Goal: Task Accomplishment & Management: Manage account settings

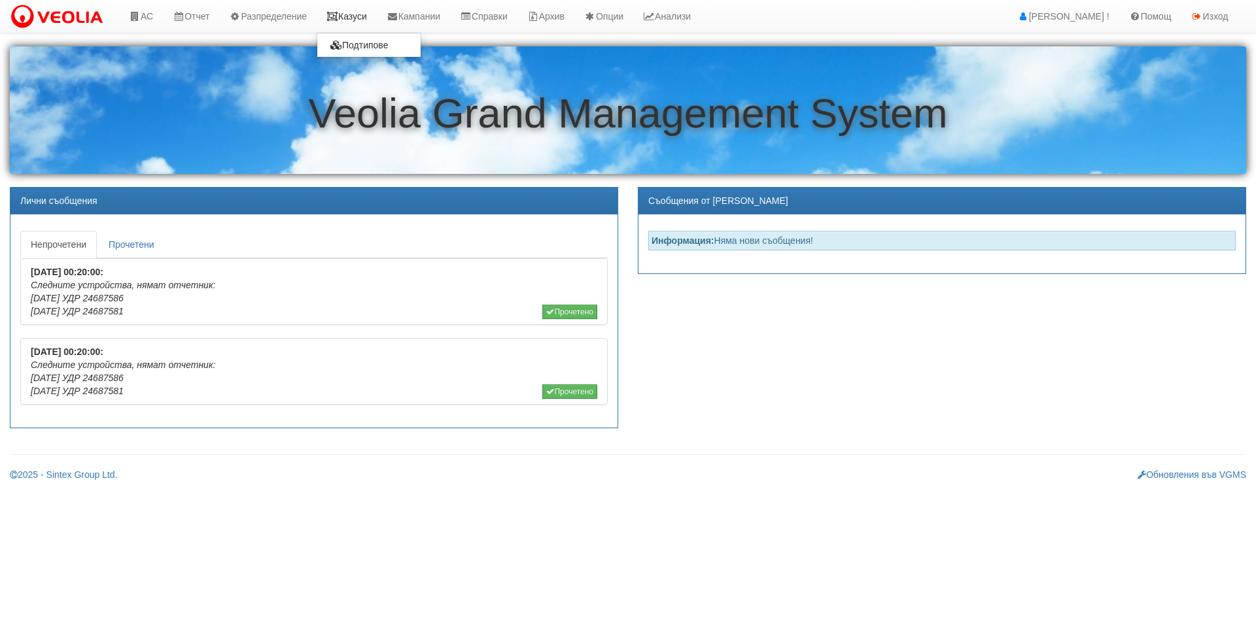
click at [357, 16] on link "Казуси" at bounding box center [347, 16] width 60 height 33
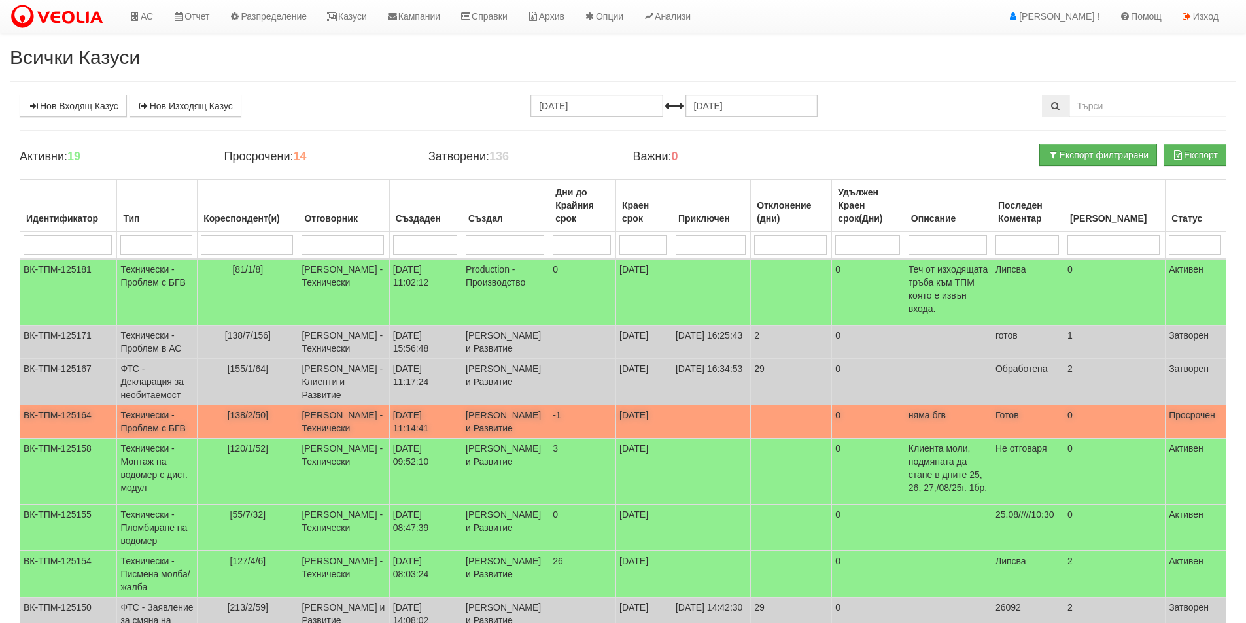
click at [433, 415] on td "22/08/2025 11:14:41" at bounding box center [425, 421] width 73 height 33
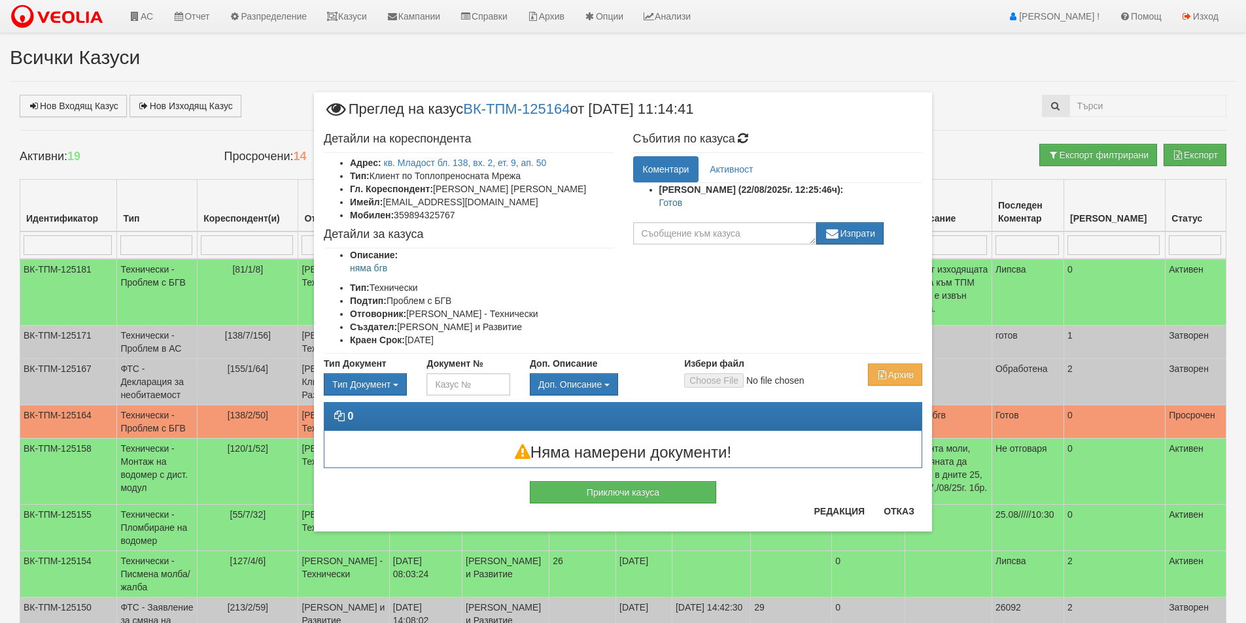
click at [866, 524] on div "Редакция Отказ" at bounding box center [864, 516] width 116 height 31
click at [861, 518] on button "Редакция" at bounding box center [839, 511] width 67 height 21
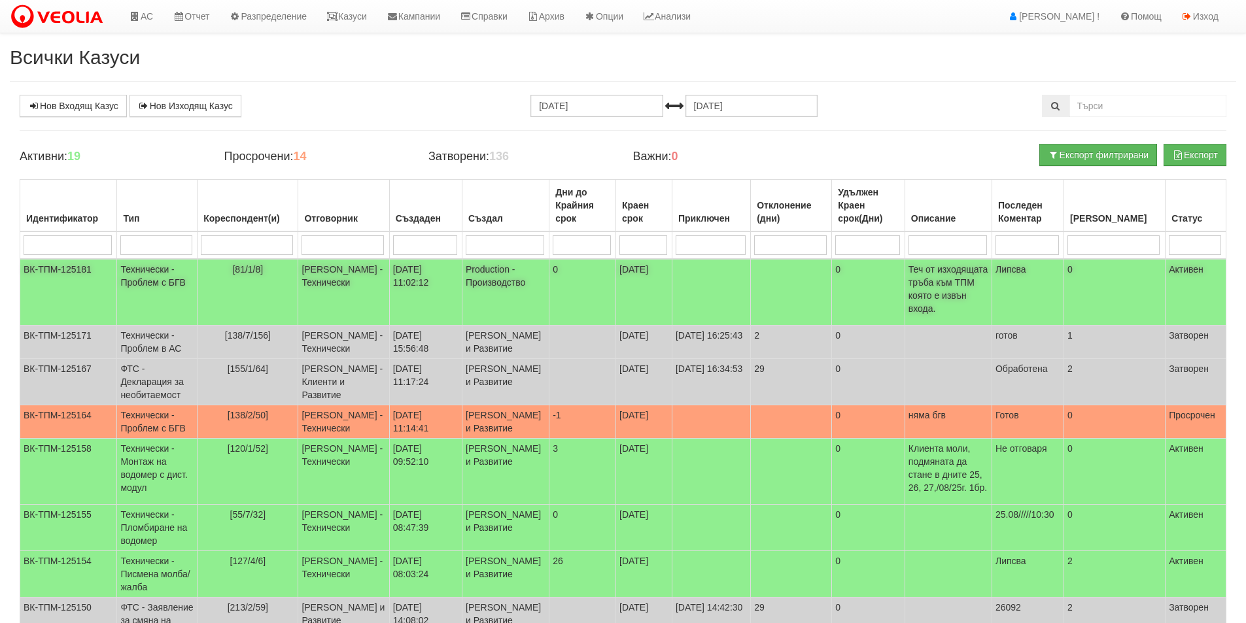
click at [940, 290] on p "Теч от изходящата тръба към ТПМ която е извън входа." at bounding box center [948, 289] width 80 height 52
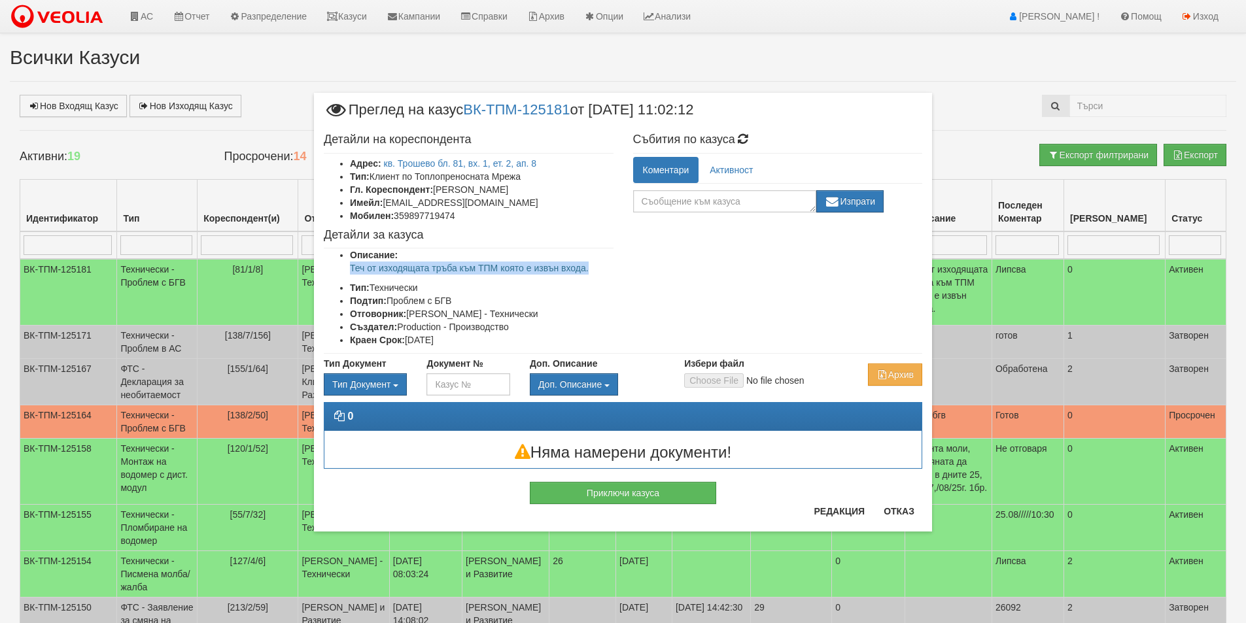
drag, startPoint x: 554, startPoint y: 274, endPoint x: 345, endPoint y: 267, distance: 208.8
click at [345, 267] on ul "Описание: Теч от изходящата тръба към ТПМ която е извън входа. Тип: Технически …" at bounding box center [469, 298] width 290 height 98
copy p "Теч от изходящата тръба към ТПМ която е извън входа."
click at [891, 516] on button "Отказ" at bounding box center [899, 511] width 46 height 21
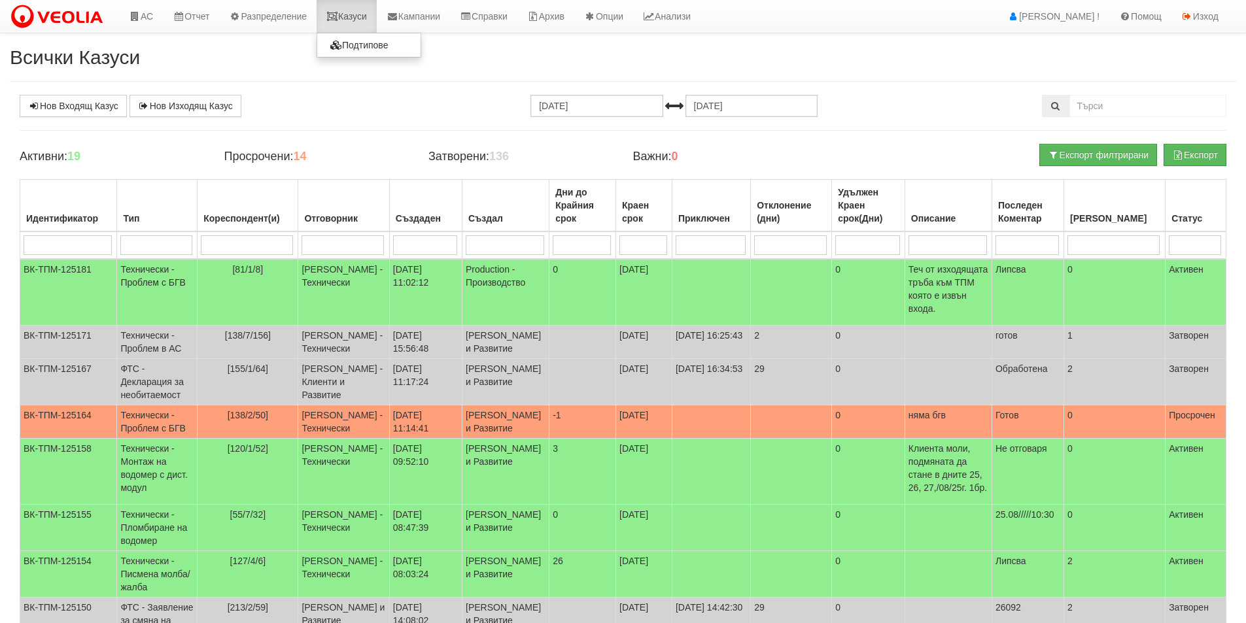
click at [351, 22] on link "Казуси" at bounding box center [347, 16] width 60 height 33
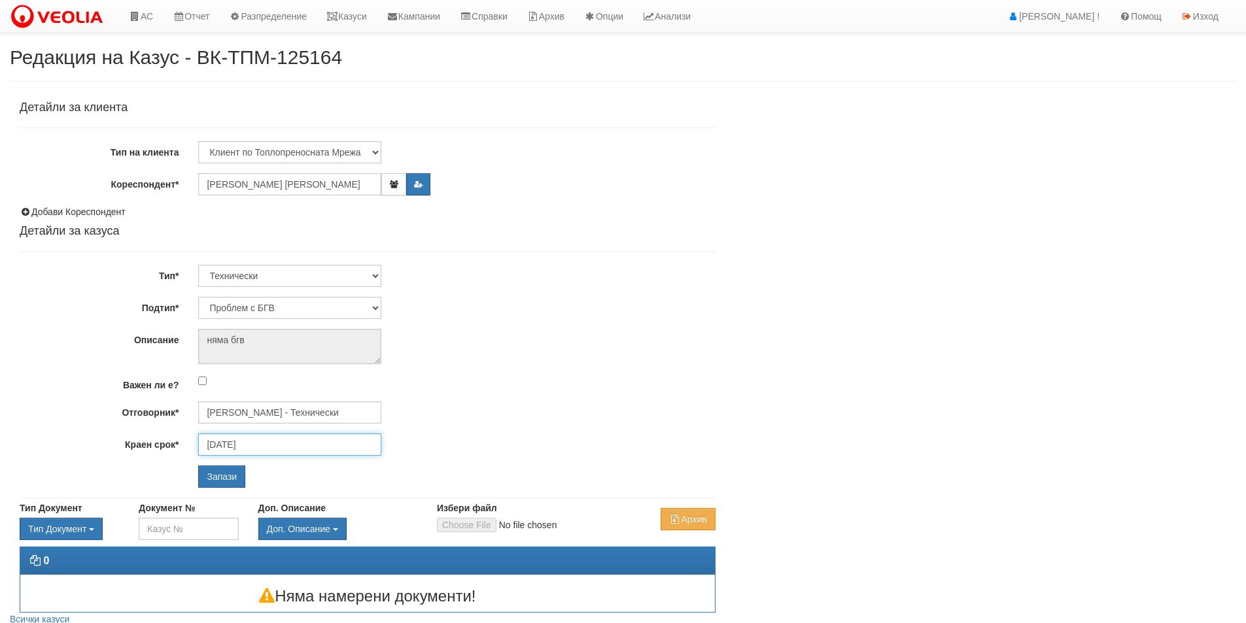
click at [293, 444] on input "24/08/2025" at bounding box center [289, 445] width 183 height 22
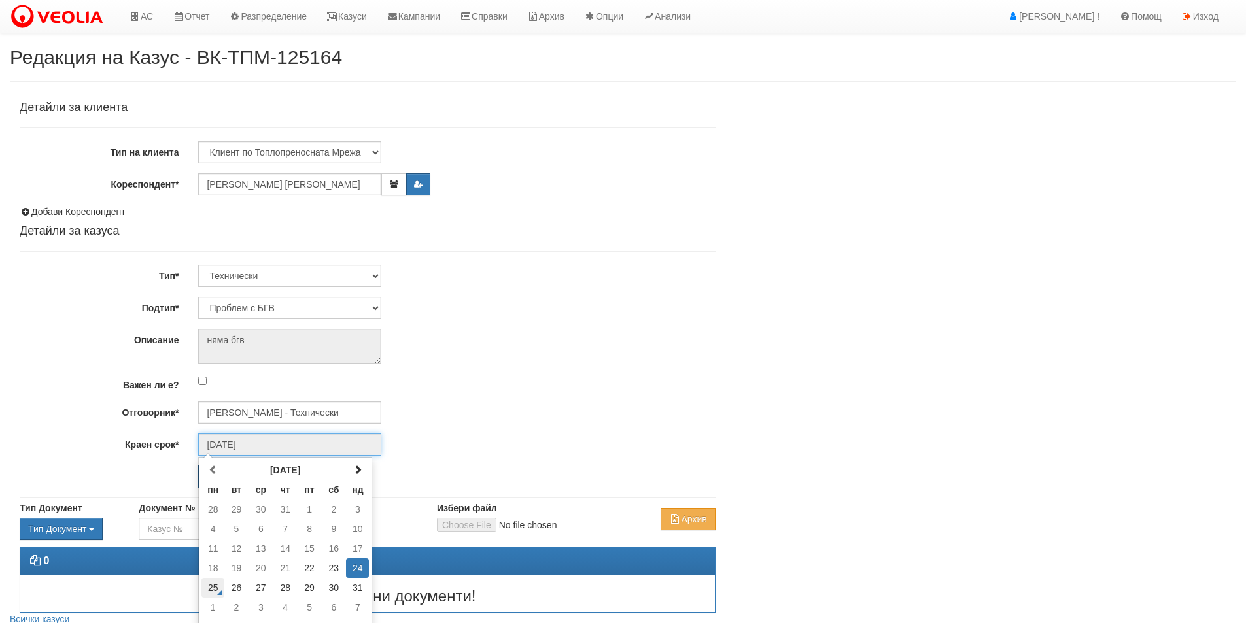
click at [214, 589] on td "25" at bounding box center [212, 588] width 23 height 20
type input "25/08/2025"
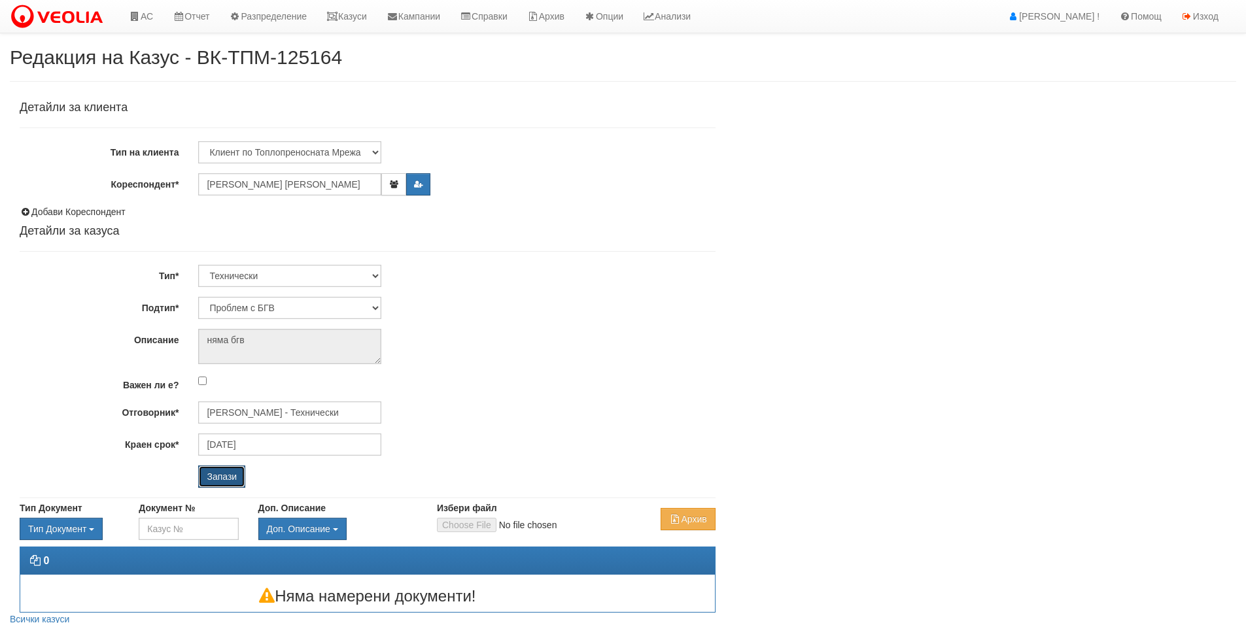
click at [203, 475] on input "Запази" at bounding box center [221, 477] width 47 height 22
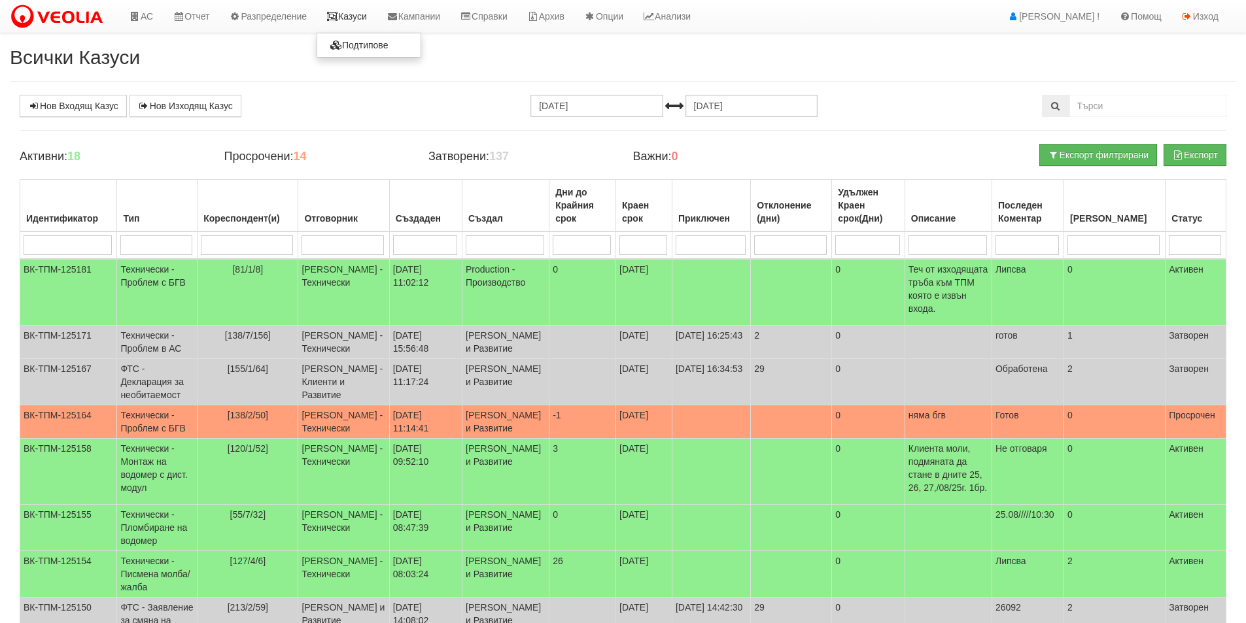
click at [377, 14] on link "Казуси" at bounding box center [347, 16] width 60 height 33
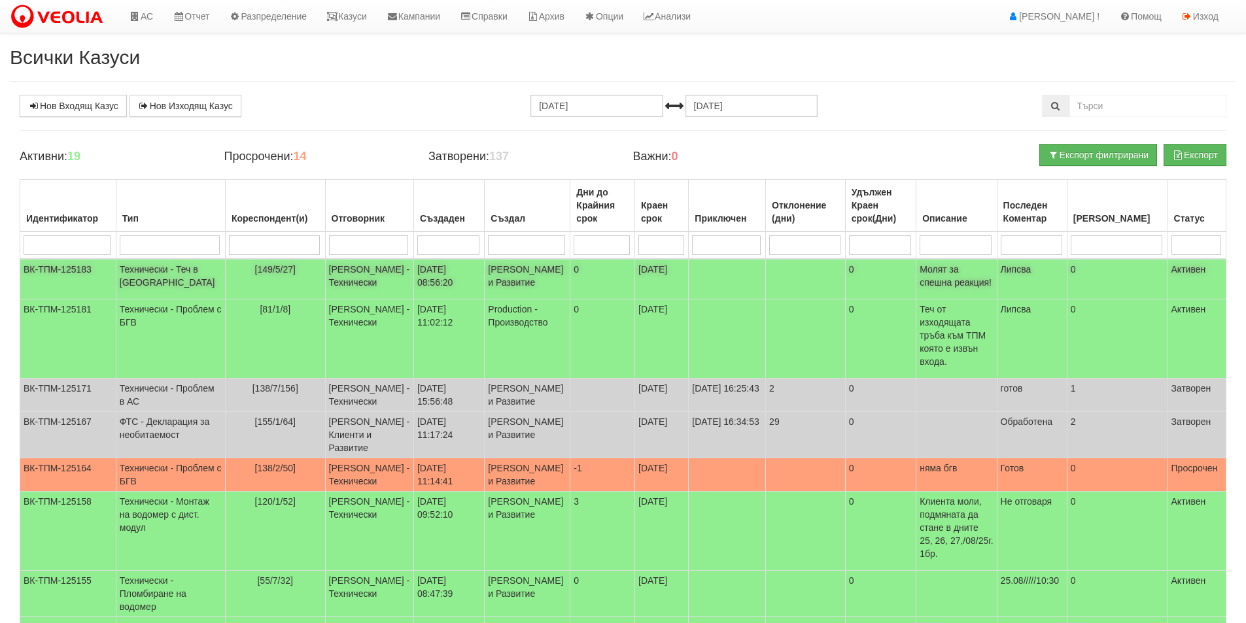
click at [570, 290] on td "0" at bounding box center [602, 279] width 65 height 41
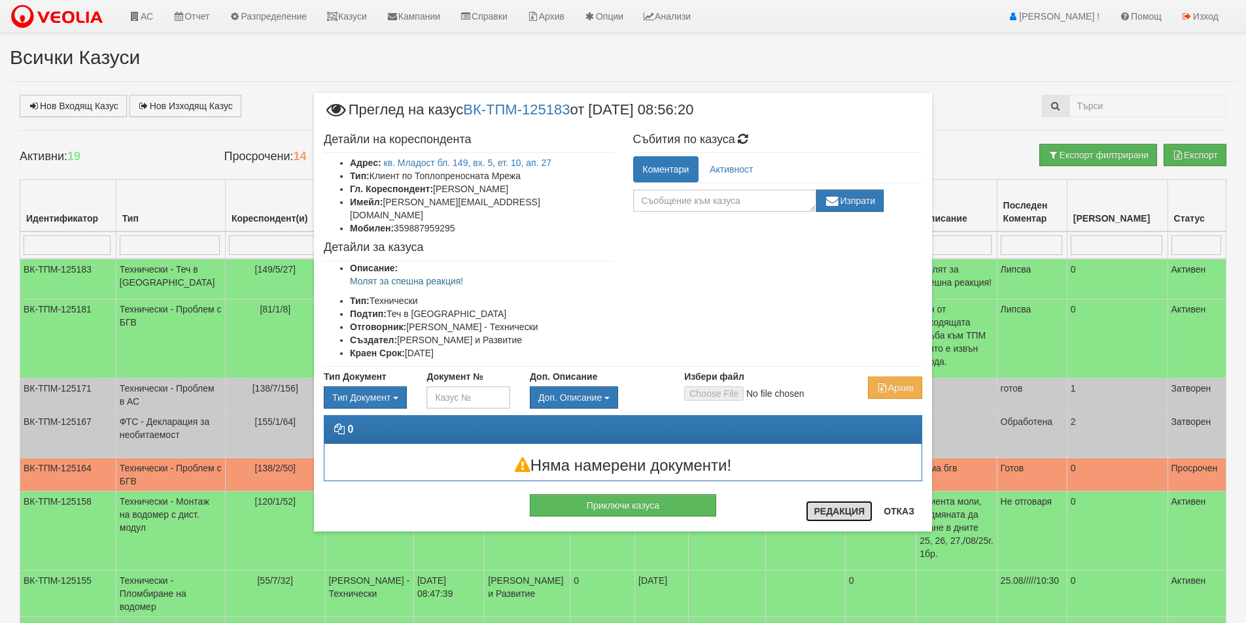
click at [853, 509] on button "Редакция" at bounding box center [839, 511] width 67 height 21
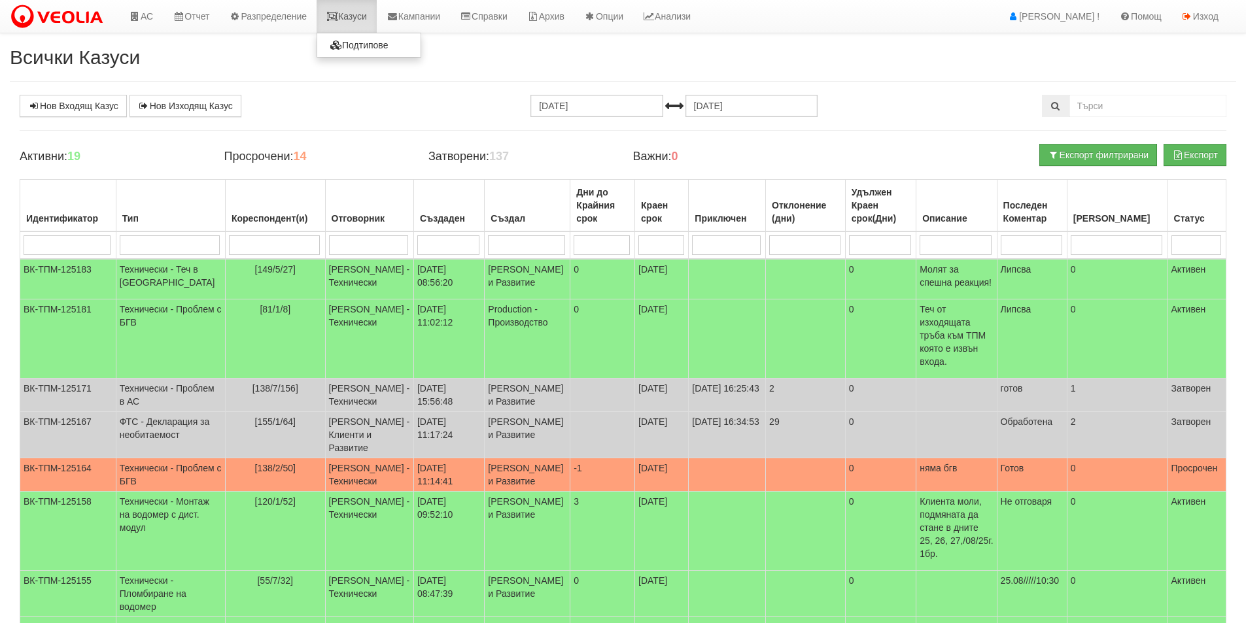
click at [369, 12] on link "Казуси" at bounding box center [347, 16] width 60 height 33
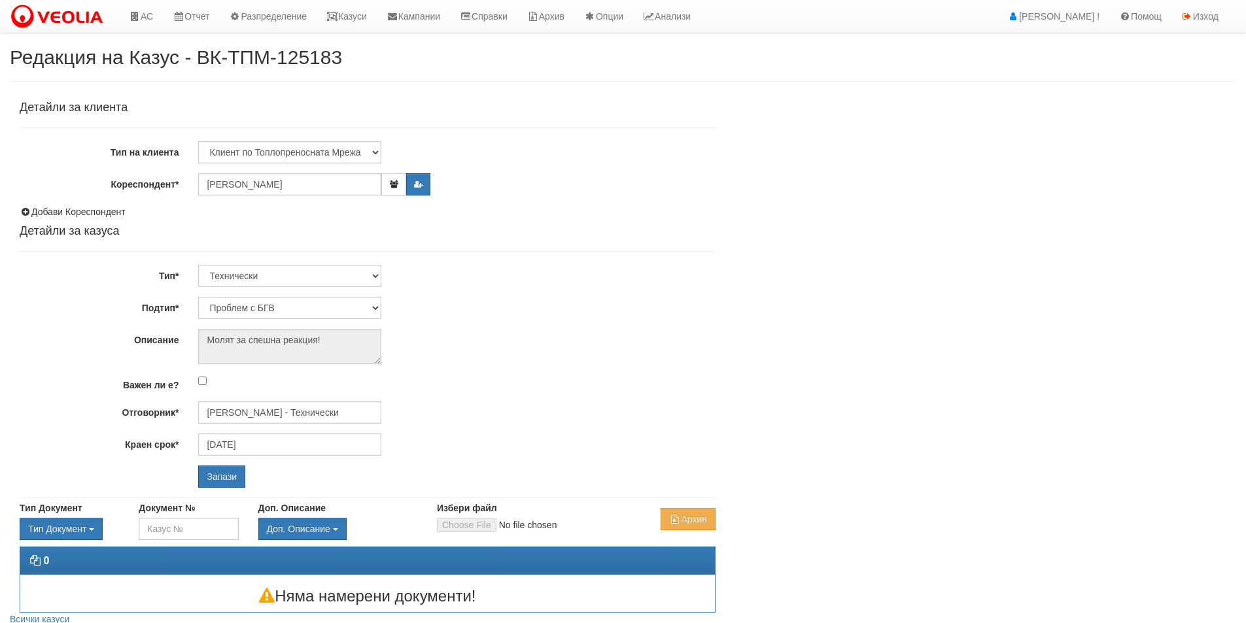
select select "Теч в [GEOGRAPHIC_DATA]"
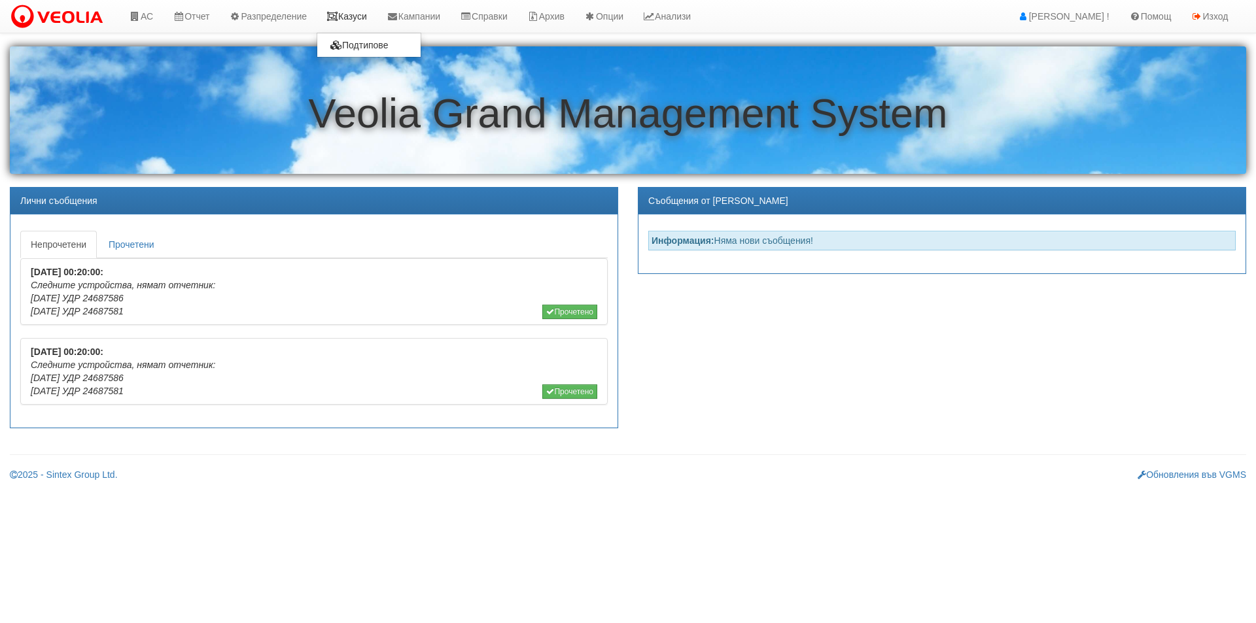
click at [364, 12] on link "Казуси" at bounding box center [347, 16] width 60 height 33
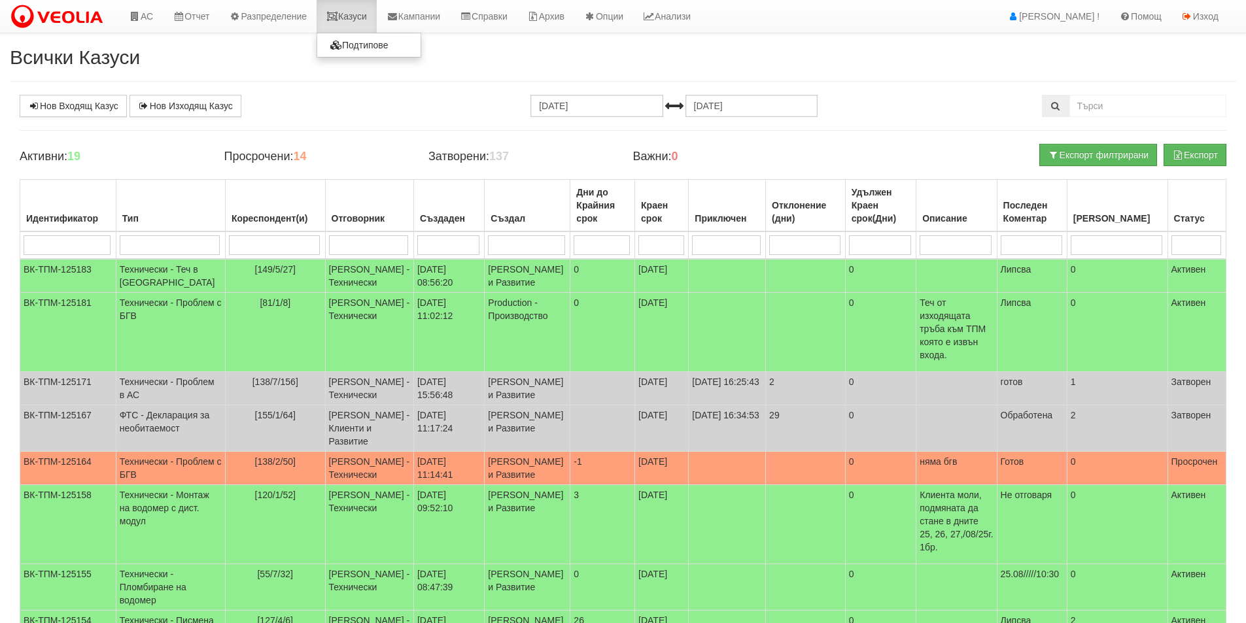
click at [360, 8] on link "Казуси" at bounding box center [347, 16] width 60 height 33
click at [492, 17] on link "Справки" at bounding box center [483, 16] width 67 height 33
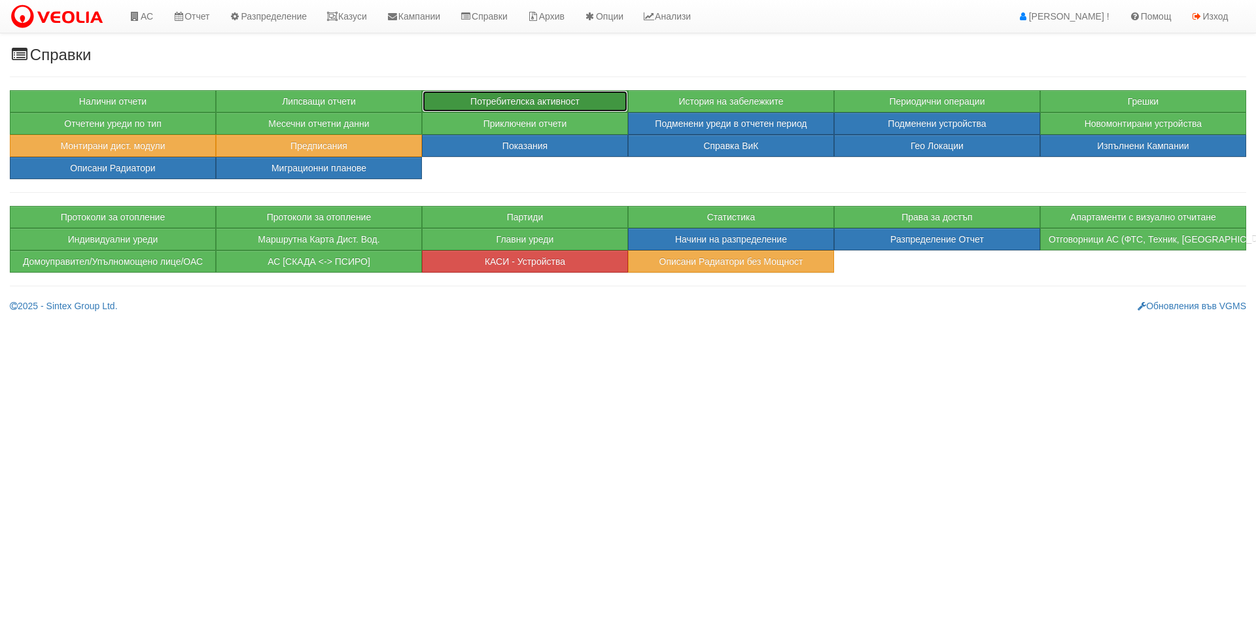
click at [544, 101] on button "Потребителска активност" at bounding box center [525, 101] width 206 height 22
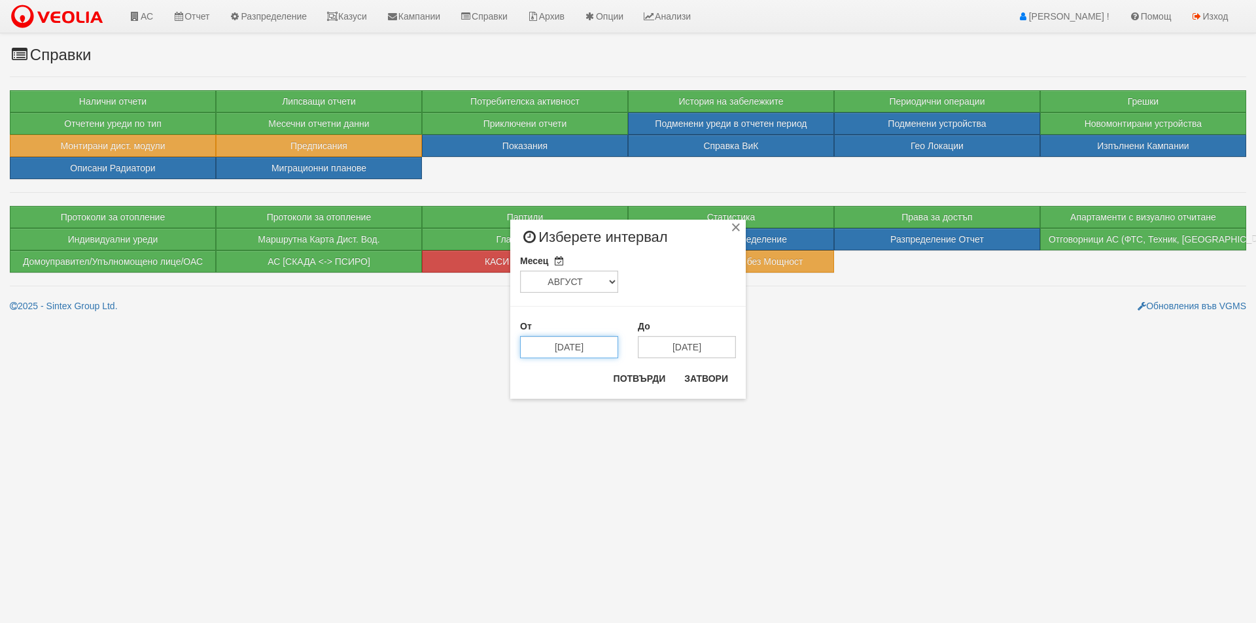
click at [581, 345] on input "15/08/2025" at bounding box center [569, 347] width 98 height 22
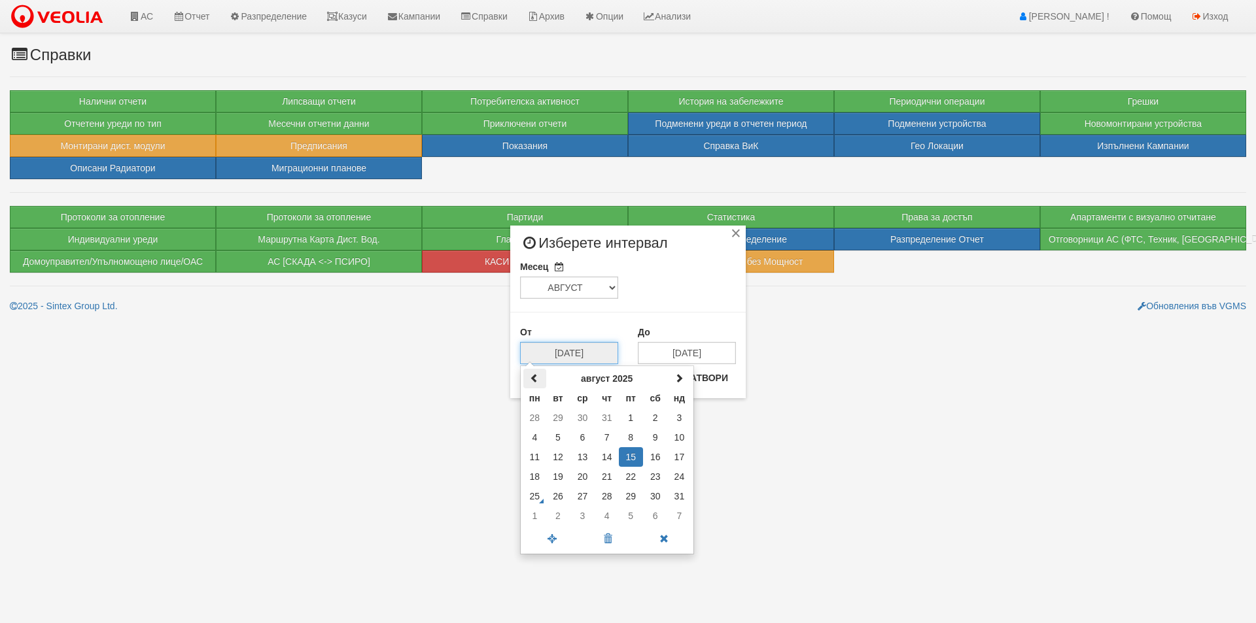
click at [530, 376] on span at bounding box center [534, 377] width 9 height 9
click at [671, 381] on th at bounding box center [679, 379] width 23 height 20
click at [634, 455] on td "15" at bounding box center [631, 457] width 24 height 20
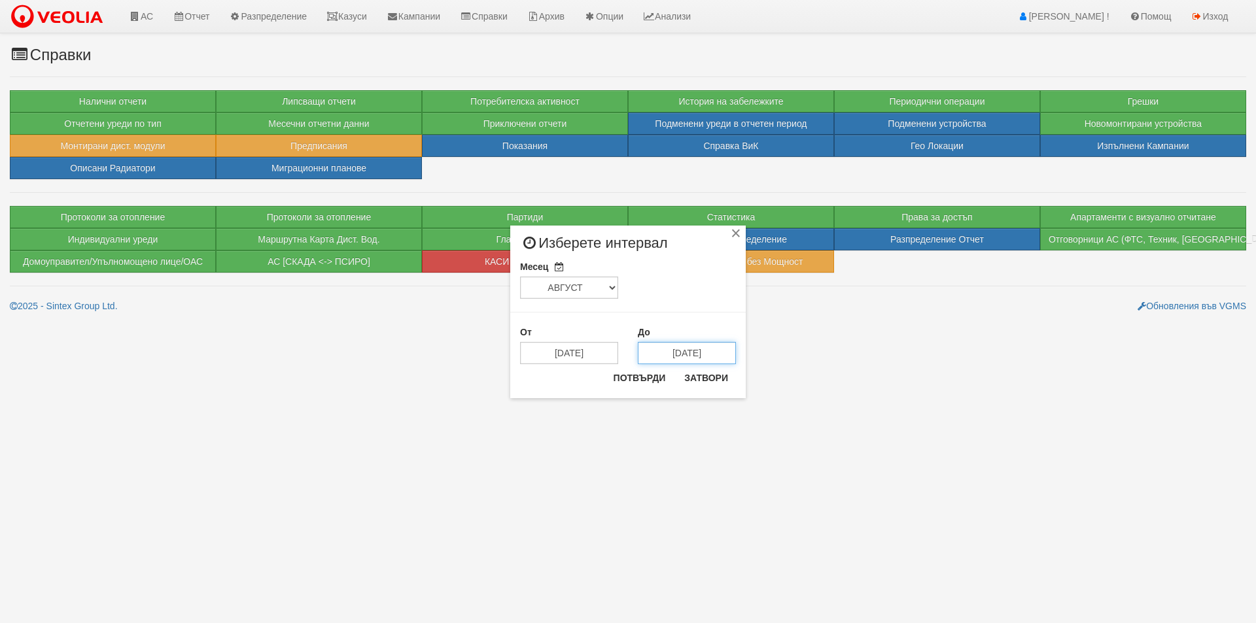
click at [685, 358] on input "15/09/2025" at bounding box center [687, 353] width 98 height 22
click at [596, 358] on input "15/08/2025" at bounding box center [569, 353] width 98 height 22
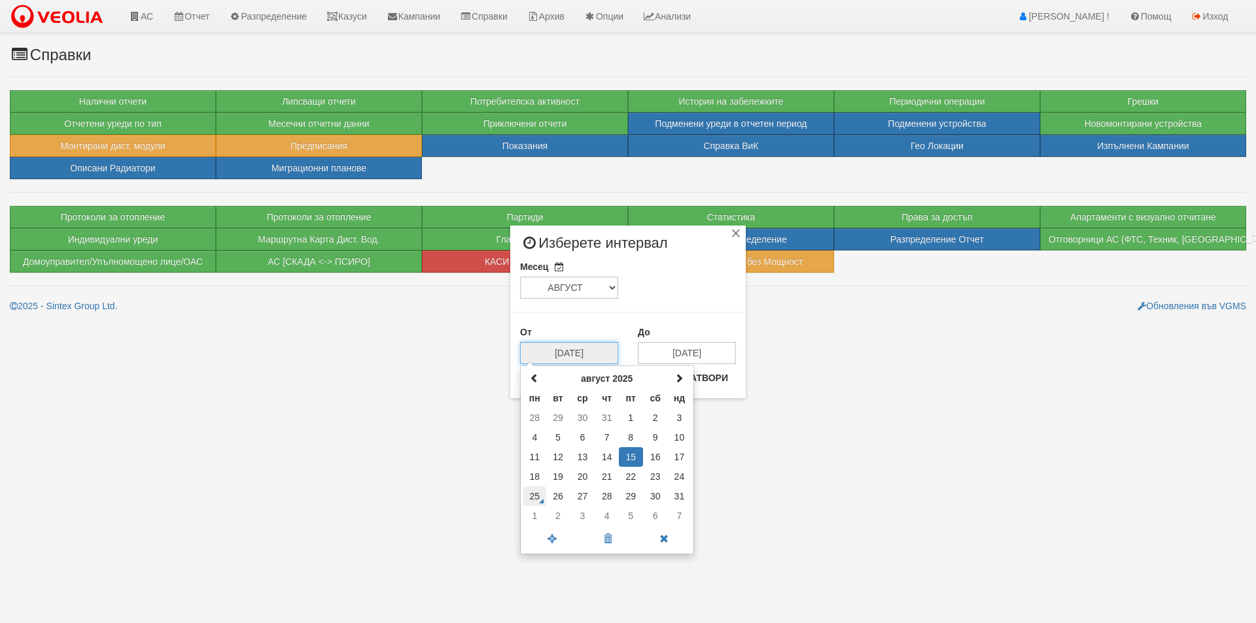
click at [545, 489] on td "25" at bounding box center [534, 497] width 23 height 20
type input "[DATE]"
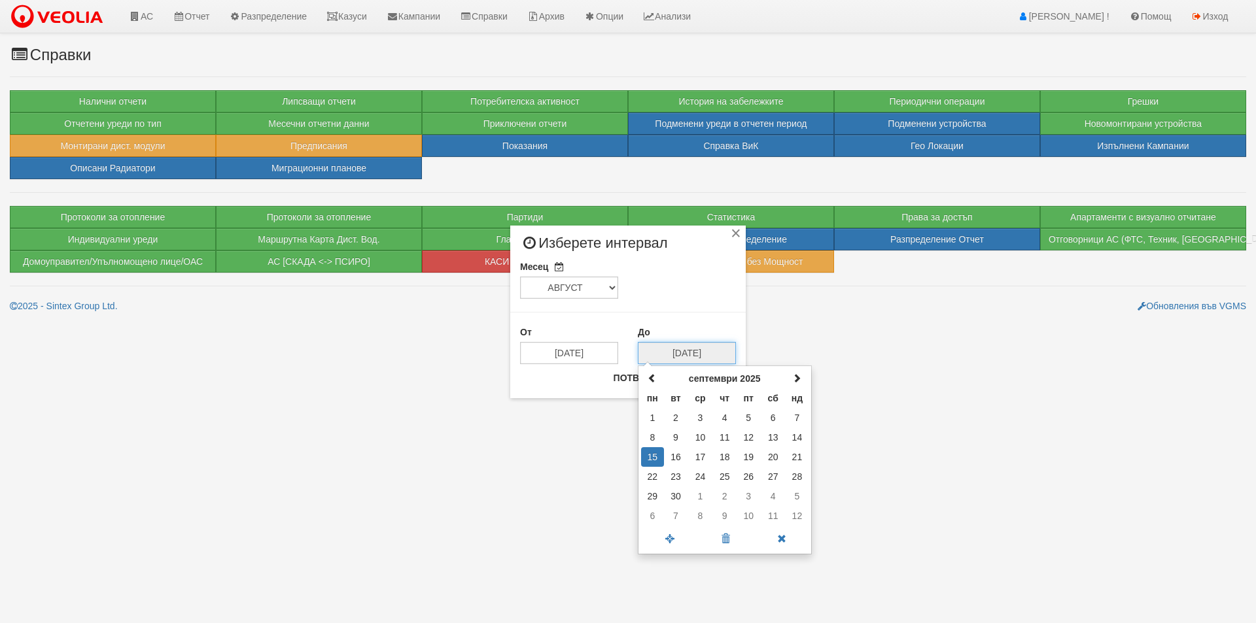
click at [664, 350] on input "15/09/2025" at bounding box center [687, 353] width 98 height 22
click at [654, 384] on th at bounding box center [652, 379] width 23 height 20
click at [653, 499] on td "25" at bounding box center [652, 497] width 23 height 20
type input "[DATE]"
click at [653, 388] on div "Потвърди Затвори" at bounding box center [671, 383] width 130 height 31
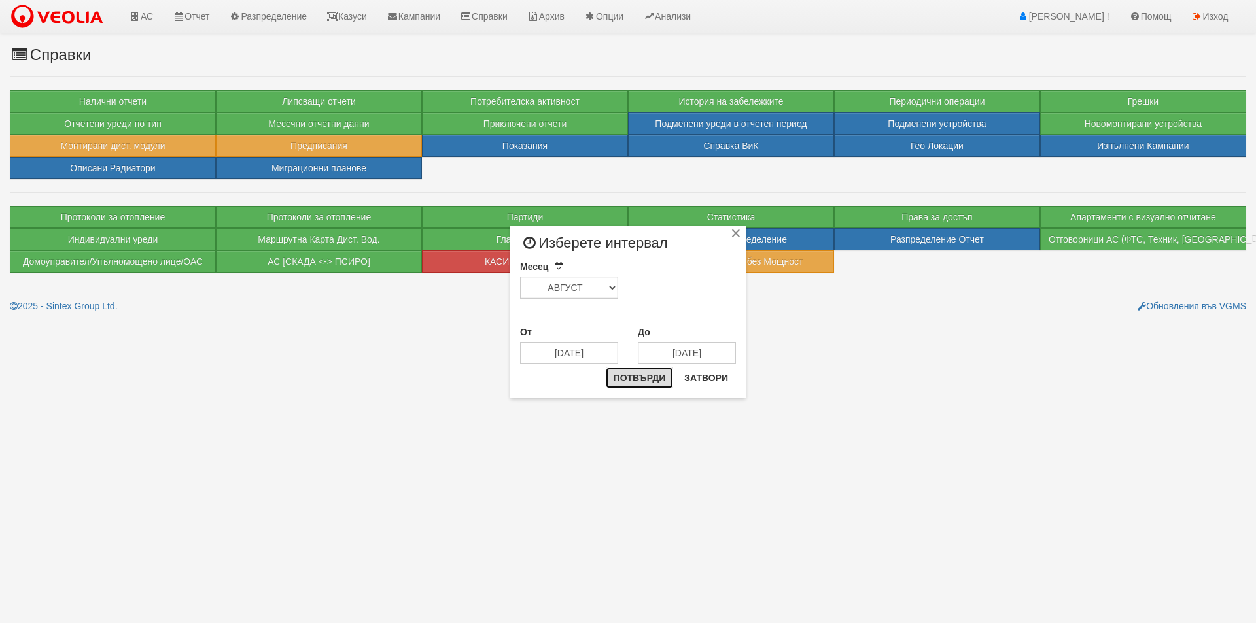
click at [650, 381] on button "Потвърди" at bounding box center [640, 378] width 68 height 21
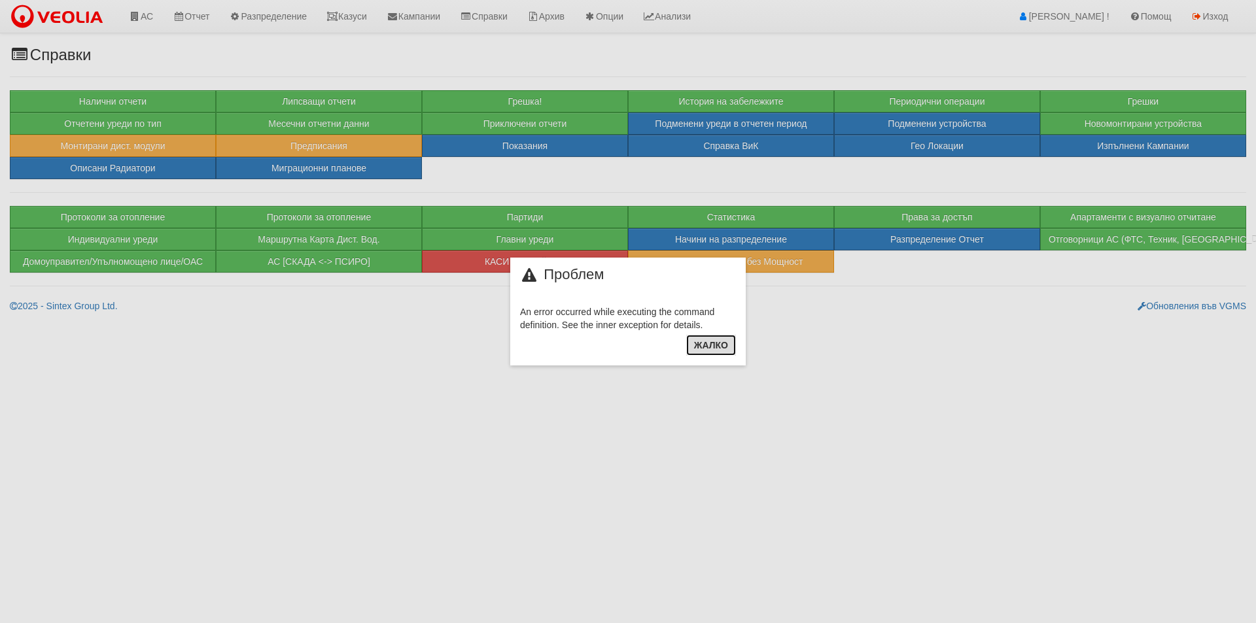
click at [695, 351] on button "Жалко" at bounding box center [711, 345] width 50 height 21
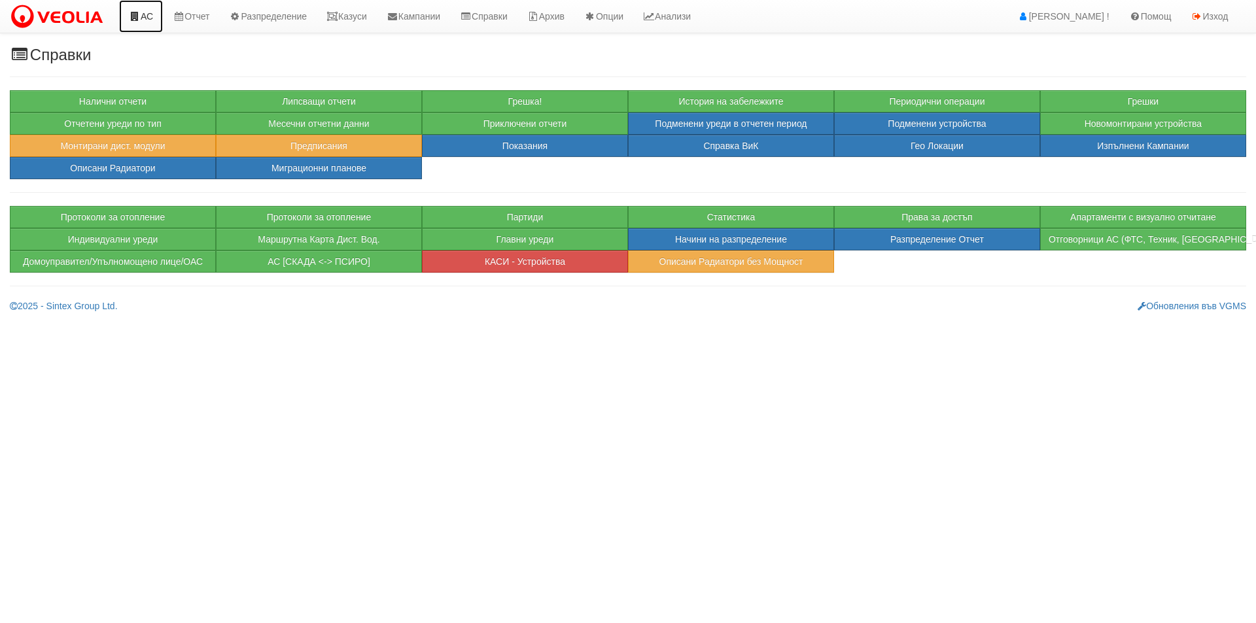
click at [153, 12] on link "АС" at bounding box center [141, 16] width 44 height 33
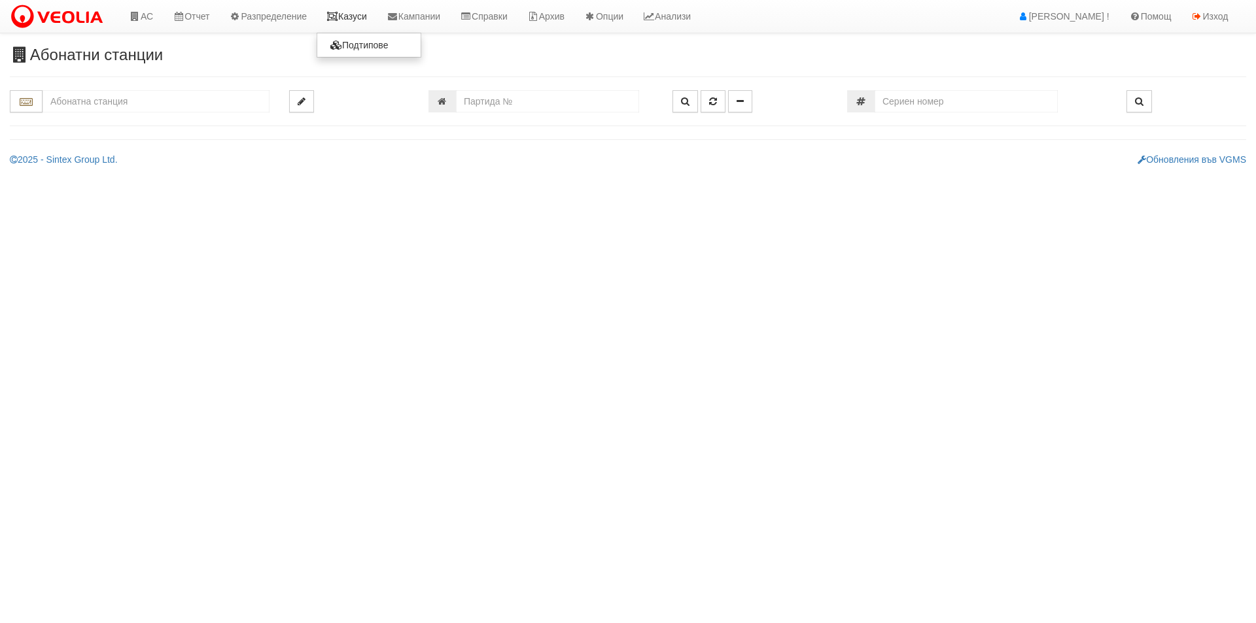
click at [368, 28] on link "Казуси" at bounding box center [347, 16] width 60 height 33
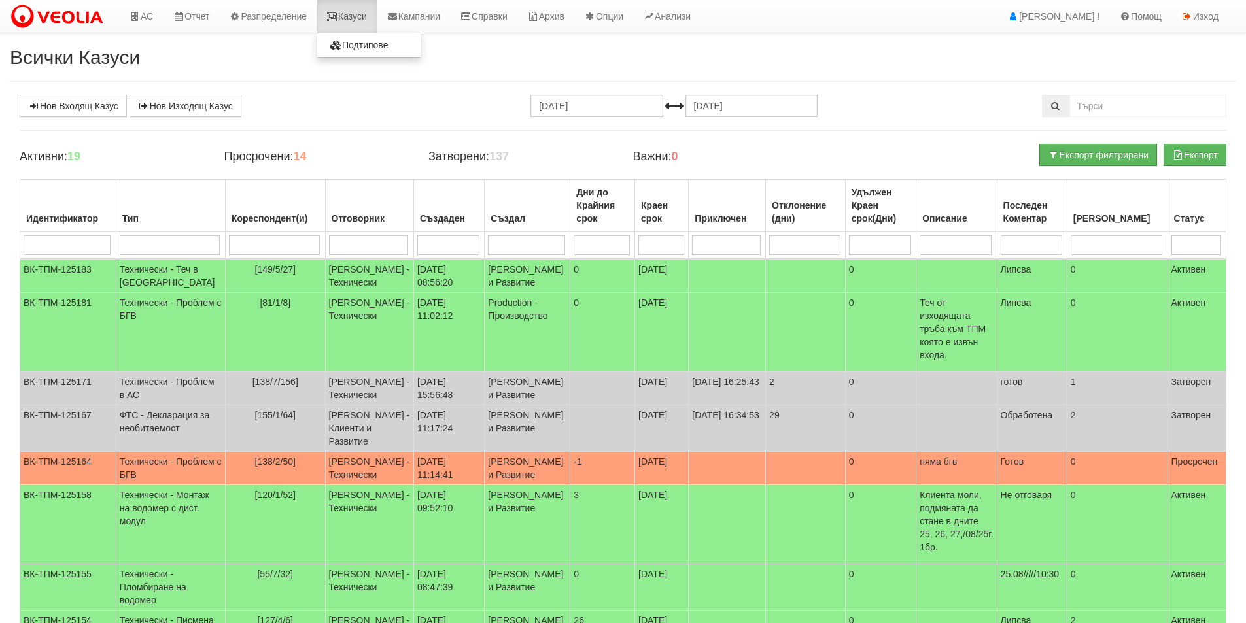
click at [360, 26] on link "Казуси" at bounding box center [347, 16] width 60 height 33
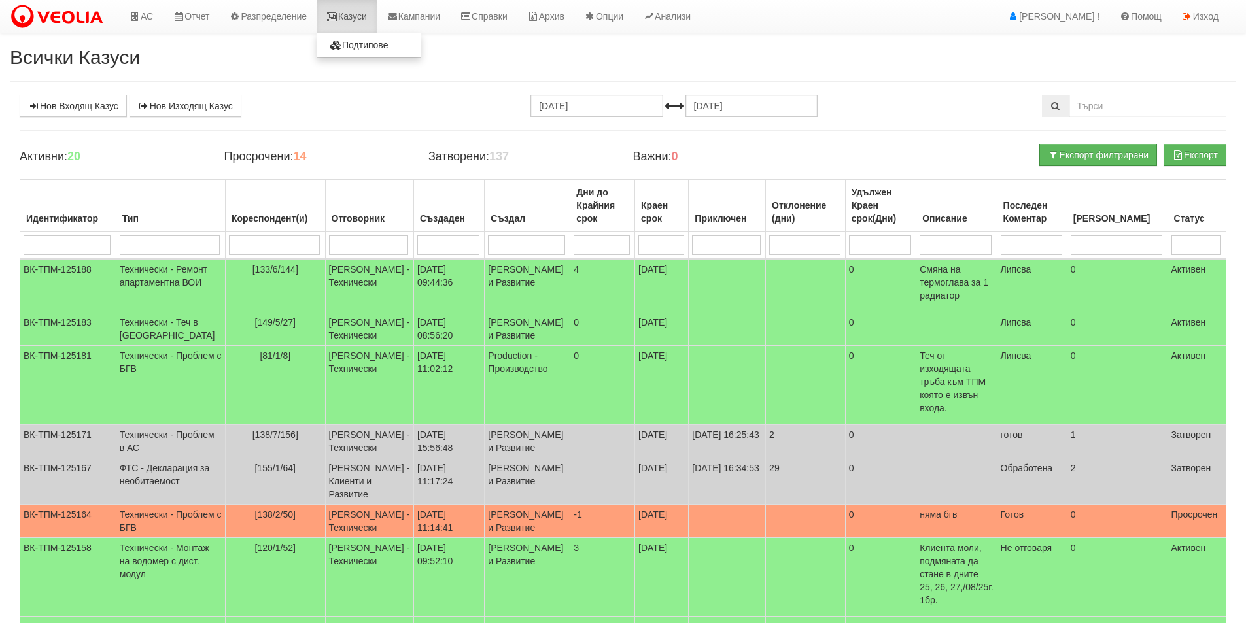
click at [373, 9] on link "Казуси" at bounding box center [347, 16] width 60 height 33
